Goal: Information Seeking & Learning: Learn about a topic

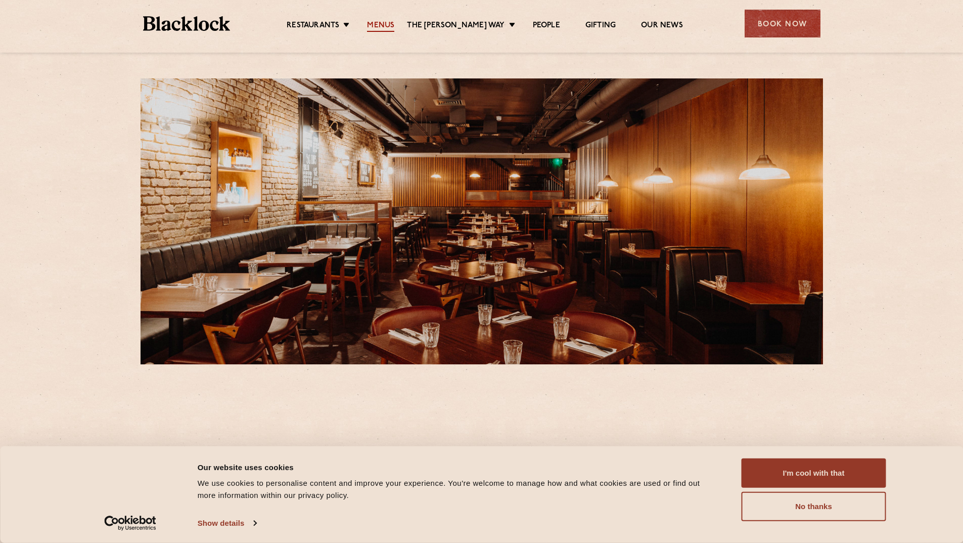
click at [392, 26] on link "Menus" at bounding box center [380, 26] width 27 height 11
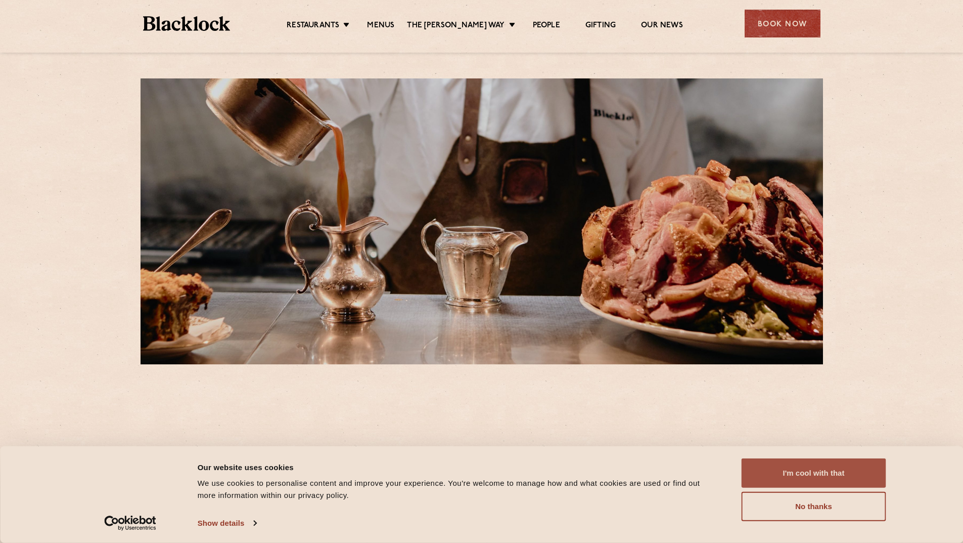
click at [798, 476] on button "I'm cool with that" at bounding box center [814, 472] width 145 height 29
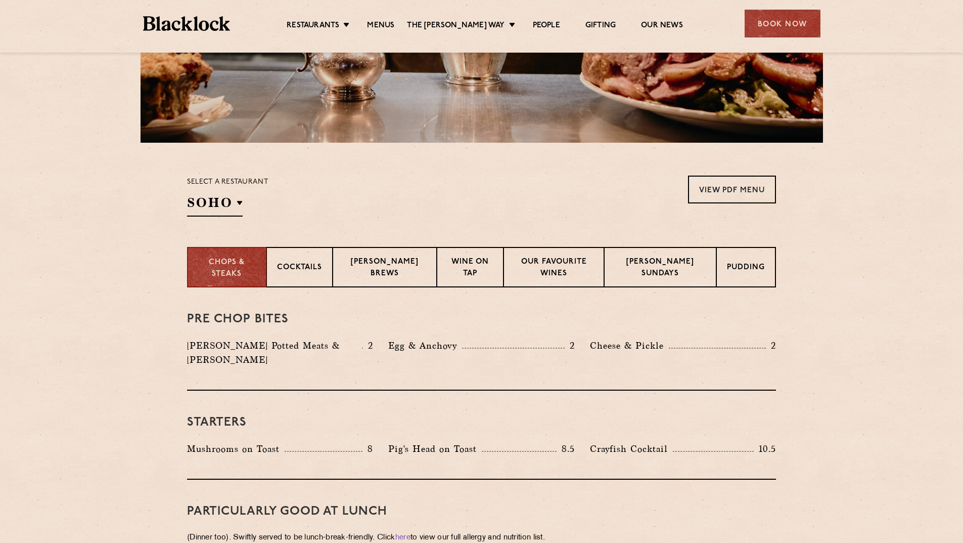
scroll to position [253, 0]
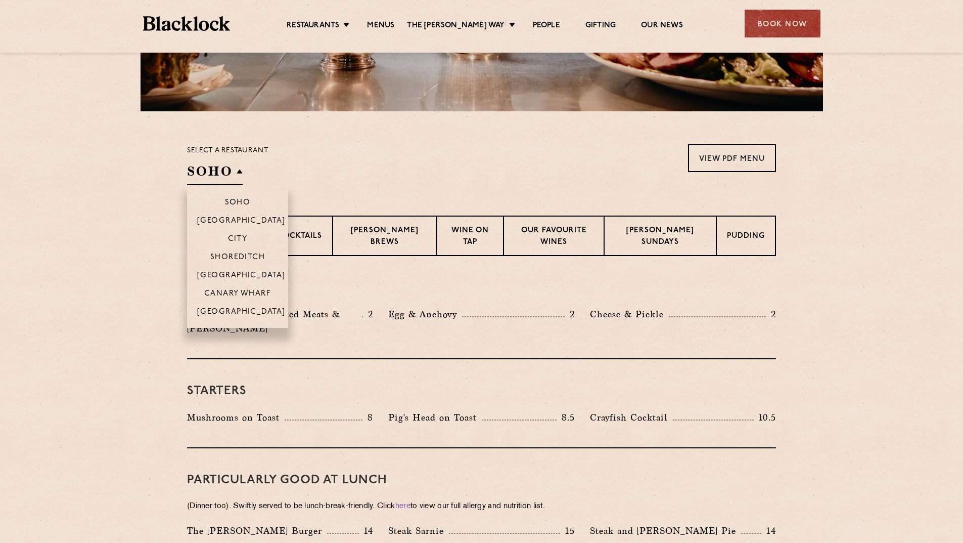
click at [225, 271] on li "[GEOGRAPHIC_DATA]" at bounding box center [237, 274] width 101 height 18
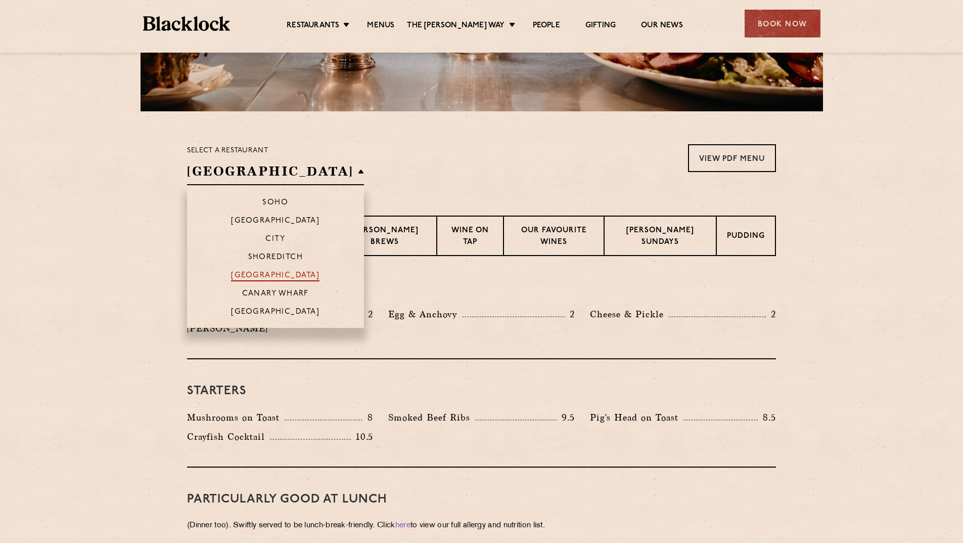
click at [246, 271] on p "[GEOGRAPHIC_DATA]" at bounding box center [275, 276] width 88 height 10
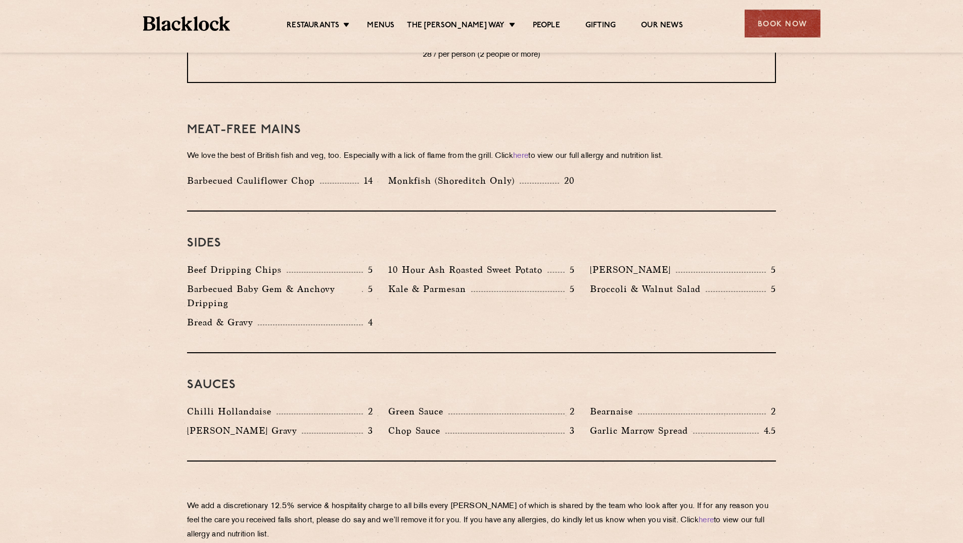
scroll to position [1416, 0]
